Goal: Task Accomplishment & Management: Manage account settings

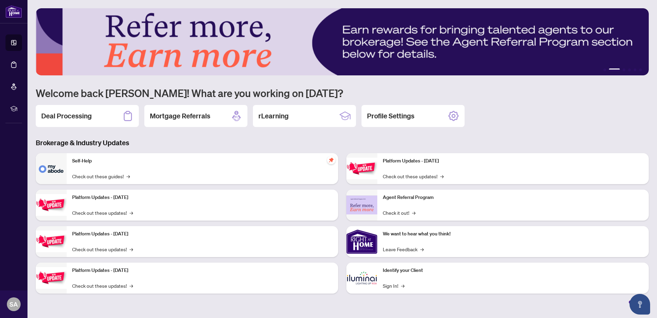
click at [89, 121] on div "Deal Processing" at bounding box center [87, 116] width 103 height 22
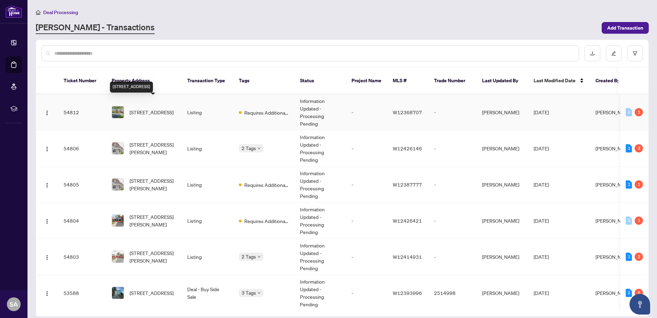
click at [147, 108] on span "17 Garden Ave, Brampton, Ontario L6X 1M4, Canada" at bounding box center [152, 112] width 44 height 8
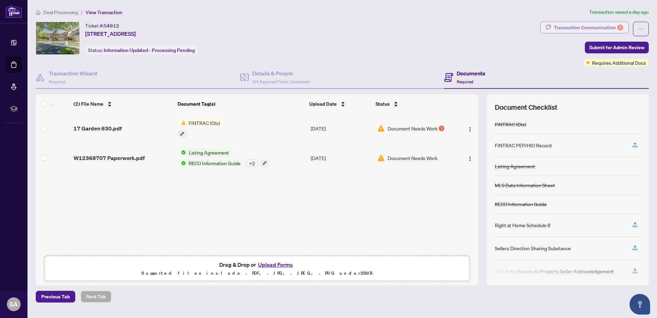
click at [622, 28] on div "1" at bounding box center [620, 27] width 6 height 6
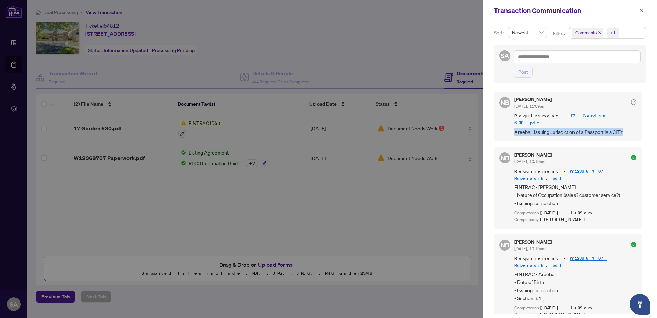
drag, startPoint x: 515, startPoint y: 124, endPoint x: 631, endPoint y: 124, distance: 115.1
click at [631, 128] on span "Areeba - Issuing Jurisdiction of a Passport is a CITY" at bounding box center [575, 132] width 122 height 8
click at [557, 132] on div "NB Nicole Branch Oct/03/2025, 11:09am Requirement - 17 Garden 630.pdf Areeba - …" at bounding box center [568, 115] width 148 height 49
drag, startPoint x: 530, startPoint y: 125, endPoint x: 623, endPoint y: 124, distance: 92.8
click at [623, 128] on span "Areeba - Issuing Jurisdiction of a Passport is a CITY" at bounding box center [575, 132] width 122 height 8
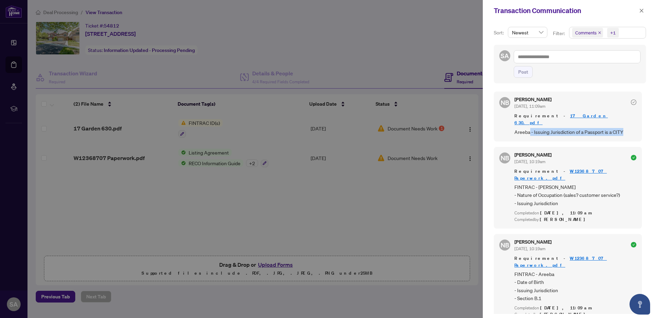
drag, startPoint x: 623, startPoint y: 124, endPoint x: 612, endPoint y: 132, distance: 12.8
click at [612, 132] on div "NB Nicole Branch Oct/03/2025, 11:09am Requirement - 17 Garden 630.pdf Areeba - …" at bounding box center [568, 115] width 148 height 49
drag, startPoint x: 626, startPoint y: 123, endPoint x: 515, endPoint y: 123, distance: 111.3
click at [515, 128] on span "Areeba - Issuing Jurisdiction of a Passport is a CITY" at bounding box center [575, 132] width 122 height 8
drag, startPoint x: 515, startPoint y: 123, endPoint x: 525, endPoint y: 129, distance: 11.8
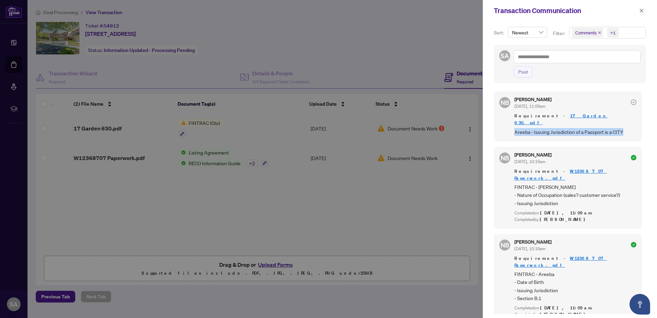
click at [525, 129] on div "NB Nicole Branch Oct/03/2025, 11:09am Requirement - 17 Garden 630.pdf Areeba - …" at bounding box center [568, 115] width 148 height 49
click at [187, 231] on div at bounding box center [328, 159] width 657 height 318
click at [645, 11] on button "button" at bounding box center [641, 11] width 9 height 8
